Goal: Find specific page/section: Find specific page/section

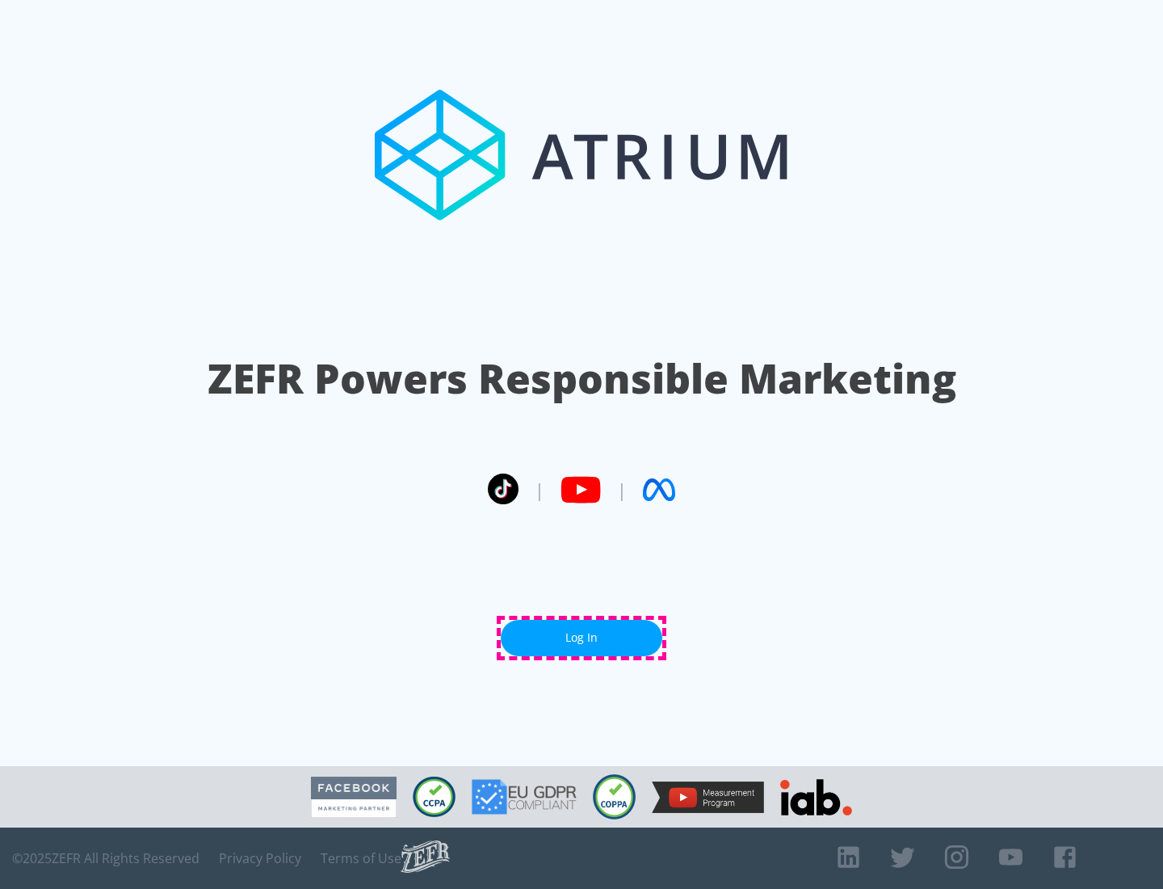
click at [582, 637] on link "Log In" at bounding box center [582, 638] width 162 height 36
